Goal: Check status: Verify the current state of an ongoing process or item

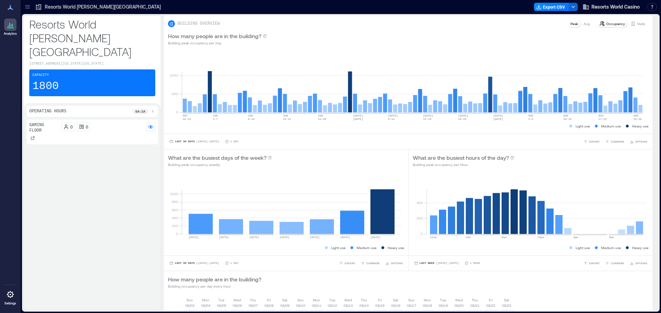
click at [98, 6] on p "Resorts World [PERSON_NAME][GEOGRAPHIC_DATA]" at bounding box center [103, 6] width 116 height 7
click at [637, 24] on p "Visits" at bounding box center [641, 24] width 8 height 6
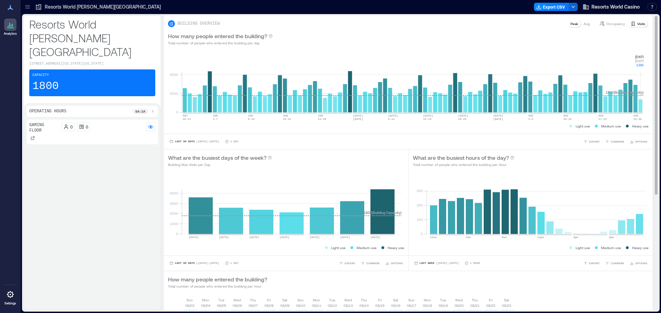
click at [641, 110] on rect at bounding box center [412, 83] width 461 height 58
drag, startPoint x: 628, startPoint y: 49, endPoint x: 649, endPoint y: 69, distance: 28.7
click at [649, 69] on div "BUILDING OVERVIEW Peak Avg Occupancy Visits How many people entered the buildin…" at bounding box center [411, 259] width 494 height 488
copy div "0 2000 4000 [DATE]-[DATE] [DATE]-[DATE] [DATE]-[DATE] [DATE]-[DATE] JUN [DATE]-…"
